Goal: Information Seeking & Learning: Learn about a topic

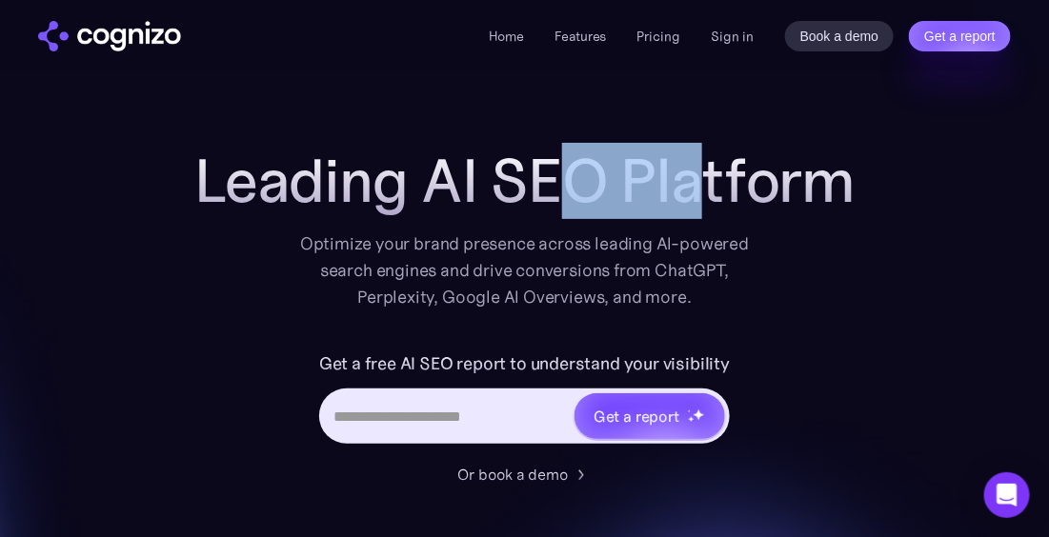
drag, startPoint x: 600, startPoint y: 146, endPoint x: 697, endPoint y: 224, distance: 124.0
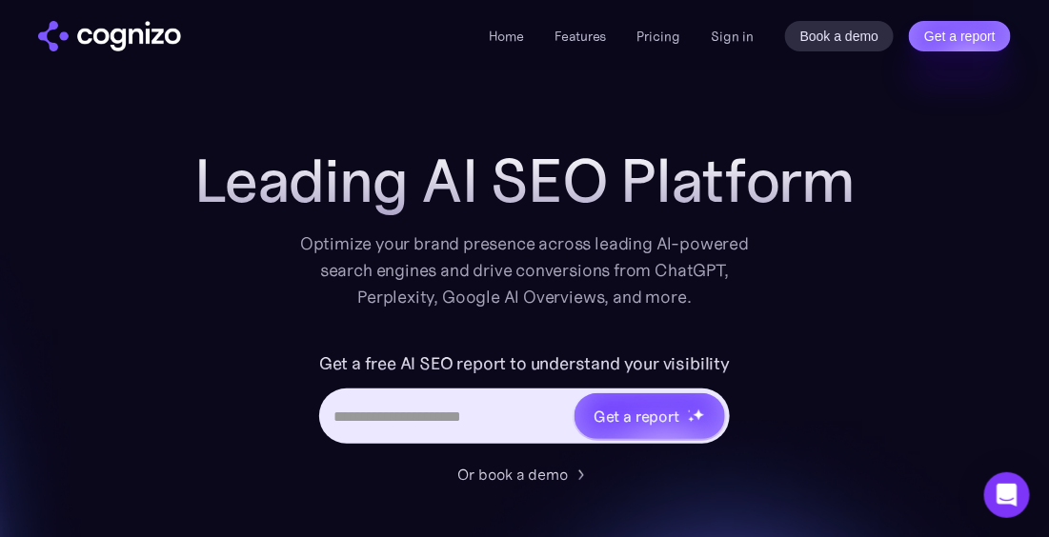
click at [697, 224] on div "Leading AI SEO Platform Optimize your brand presence across leading AI-powered …" at bounding box center [525, 229] width 762 height 164
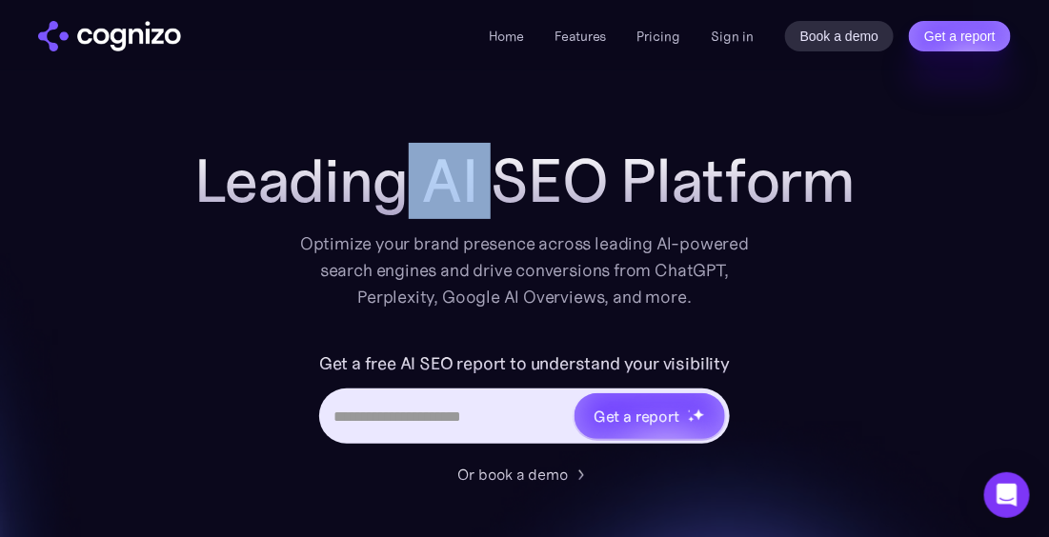
drag, startPoint x: 425, startPoint y: 180, endPoint x: 500, endPoint y: 201, distance: 78.1
click at [512, 207] on h1 "Leading AI SEO Platform" at bounding box center [524, 181] width 661 height 69
click at [101, 34] on img "home" at bounding box center [109, 36] width 143 height 30
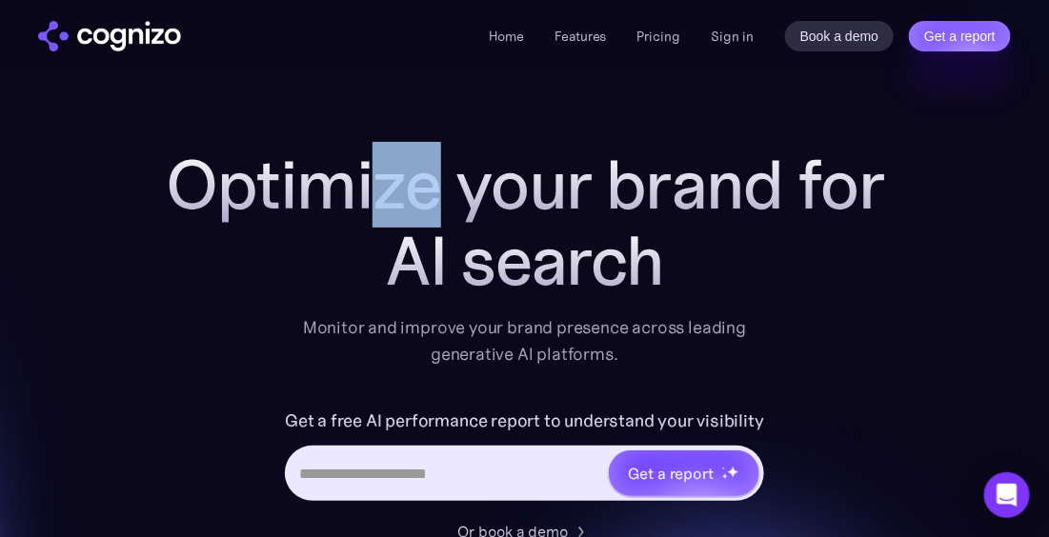
drag, startPoint x: 376, startPoint y: 192, endPoint x: 517, endPoint y: 248, distance: 151.8
click at [495, 233] on div "Optimize your brand for AI search" at bounding box center [525, 223] width 762 height 152
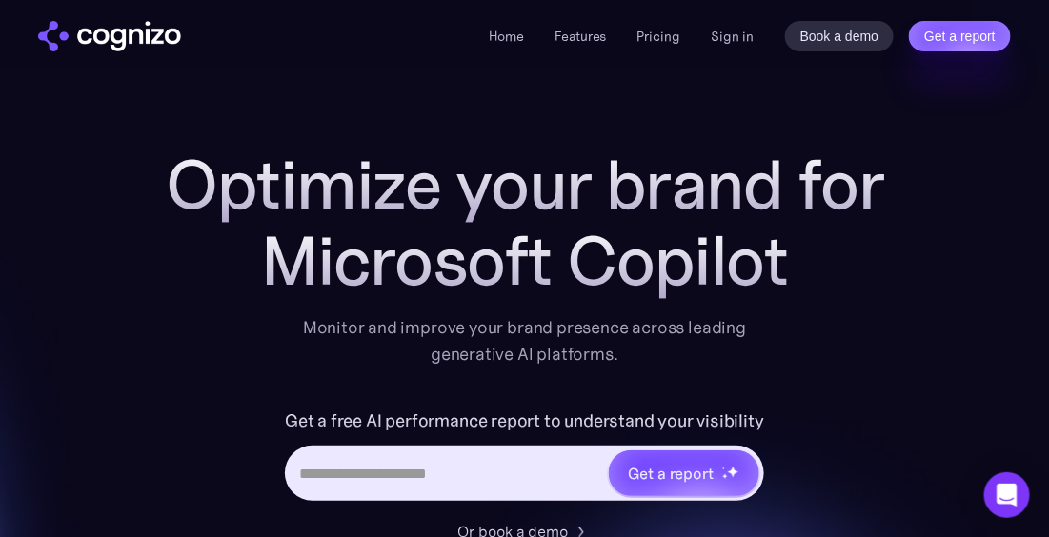
click at [280, 210] on h1 "Optimize your brand for" at bounding box center [525, 185] width 762 height 76
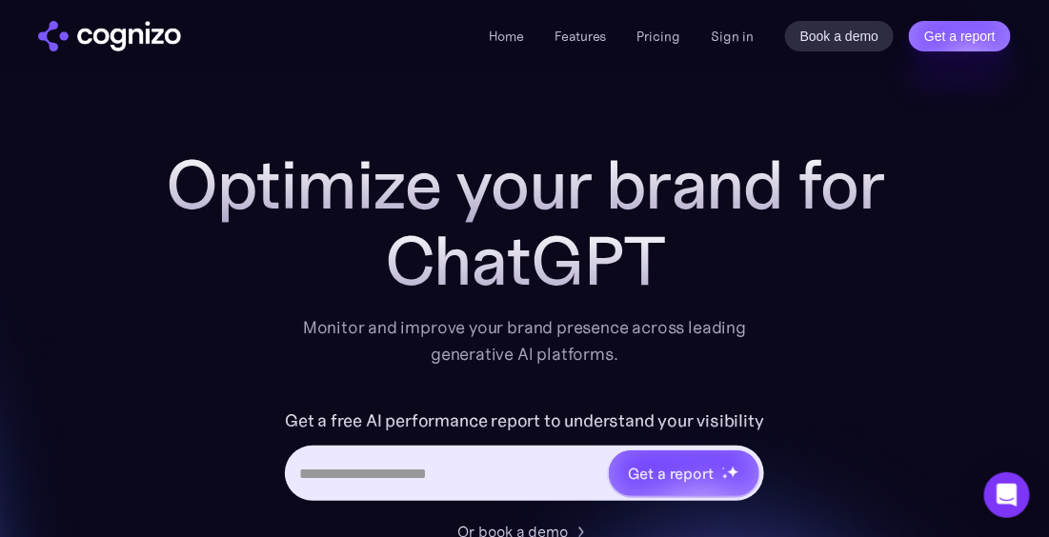
click at [489, 253] on div "ChatGPT" at bounding box center [525, 261] width 762 height 76
